Goal: Find specific page/section: Find specific page/section

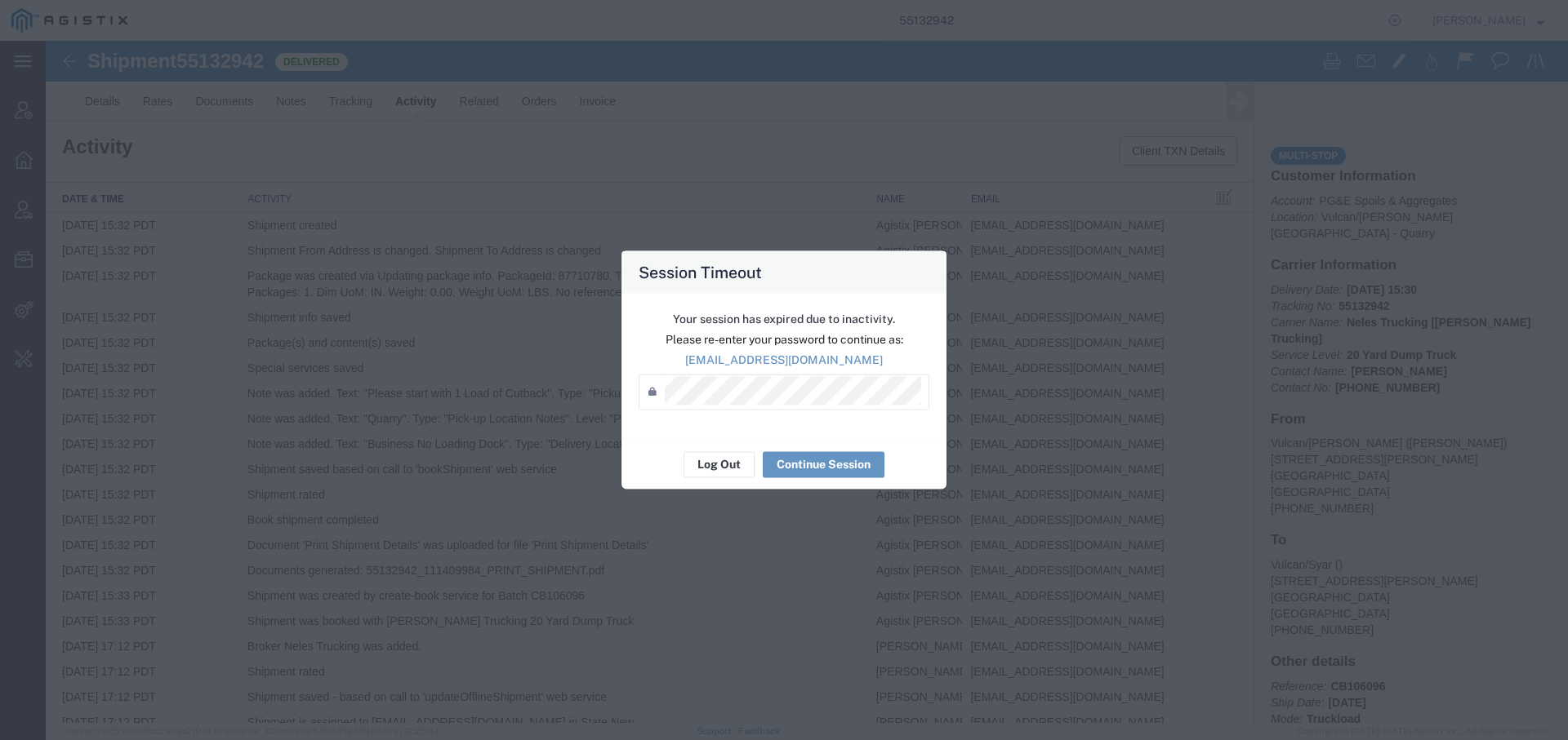
scroll to position [1422, 0]
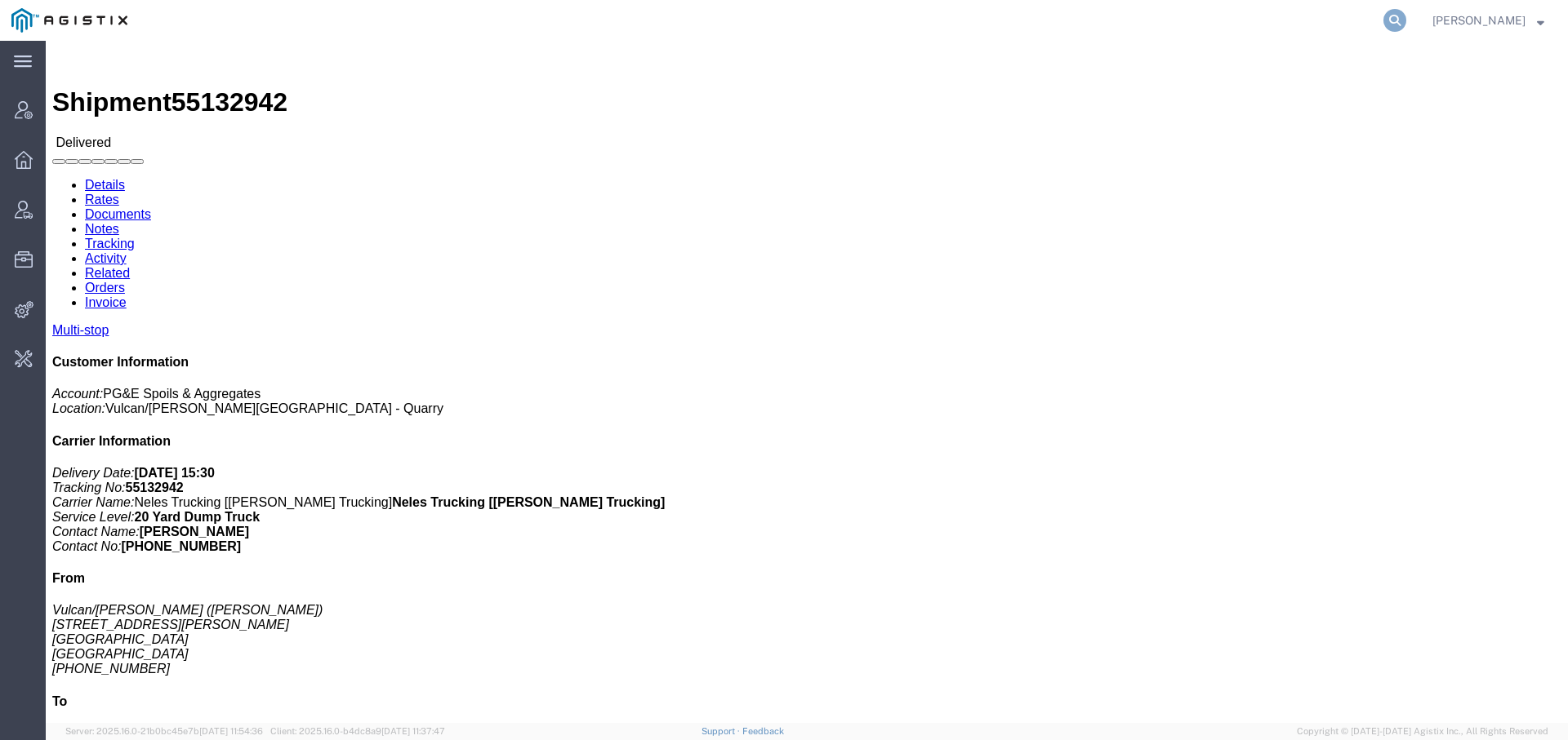
click at [1393, 19] on icon at bounding box center [1394, 20] width 23 height 23
type input "syneos"
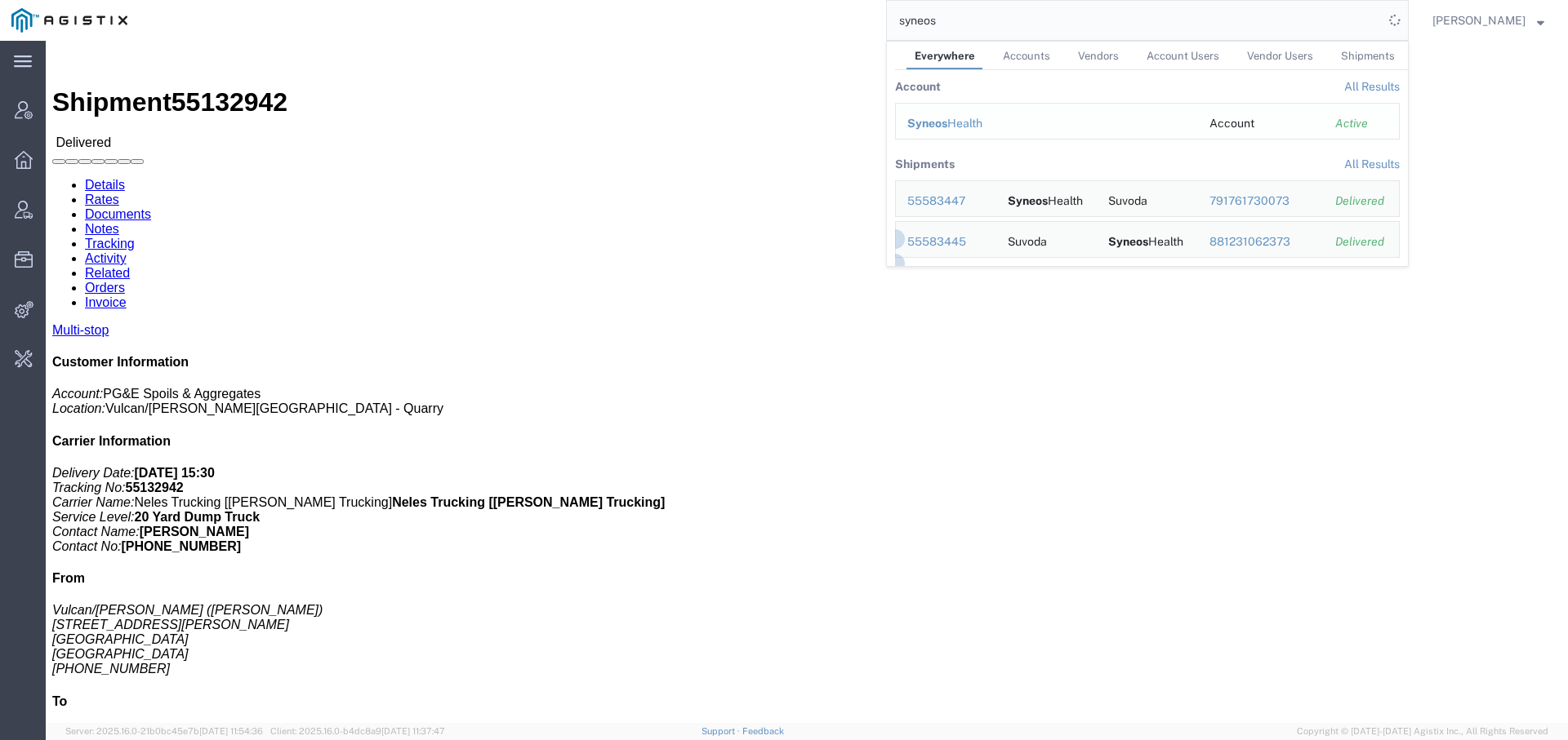
click at [959, 119] on div "Syneos Health" at bounding box center [1047, 123] width 279 height 17
